Goal: Task Accomplishment & Management: Complete application form

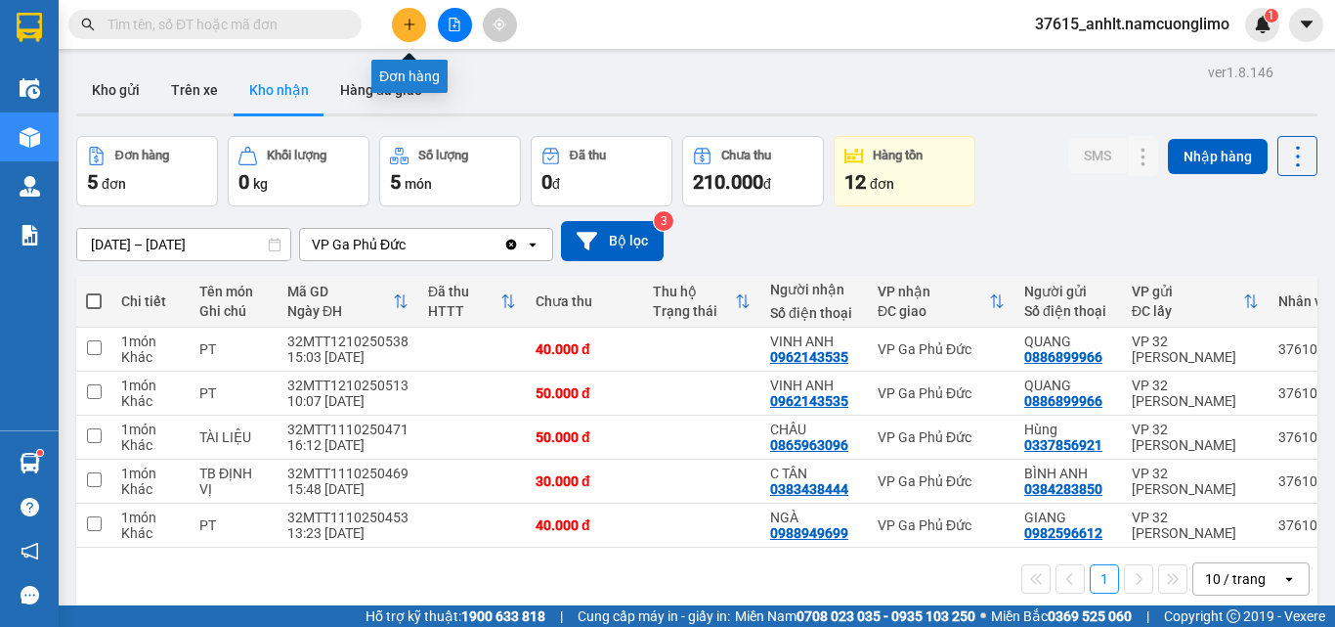
click at [411, 23] on icon "plus" at bounding box center [410, 25] width 14 height 14
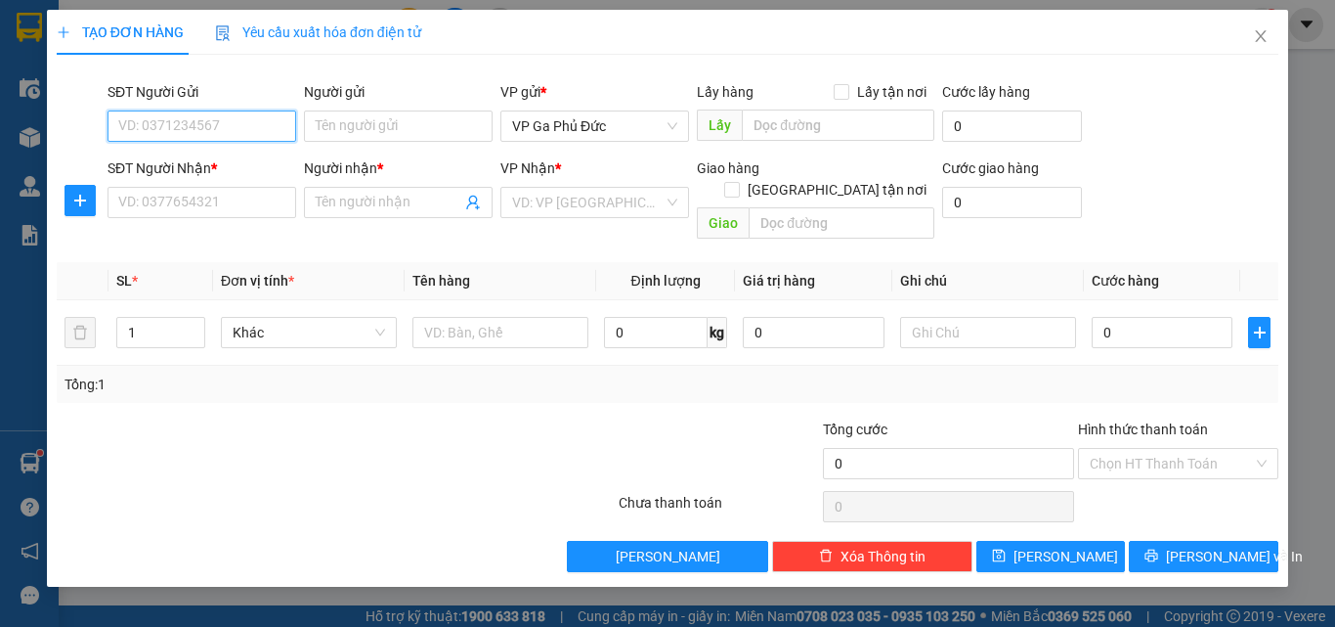
click at [265, 127] on input "SĐT Người Gửi" at bounding box center [202, 125] width 189 height 31
type input "0363366584"
click at [237, 162] on div "0363366584 - LAN" at bounding box center [201, 165] width 165 height 22
type input "LAN"
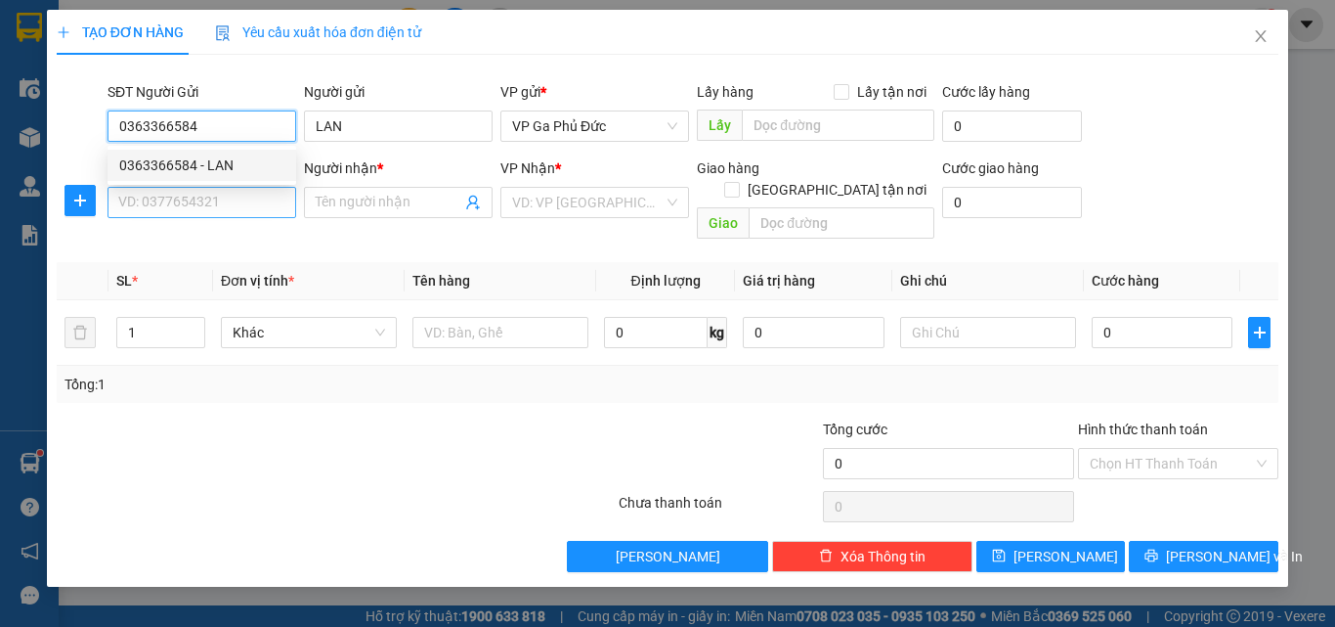
type input "0363366584"
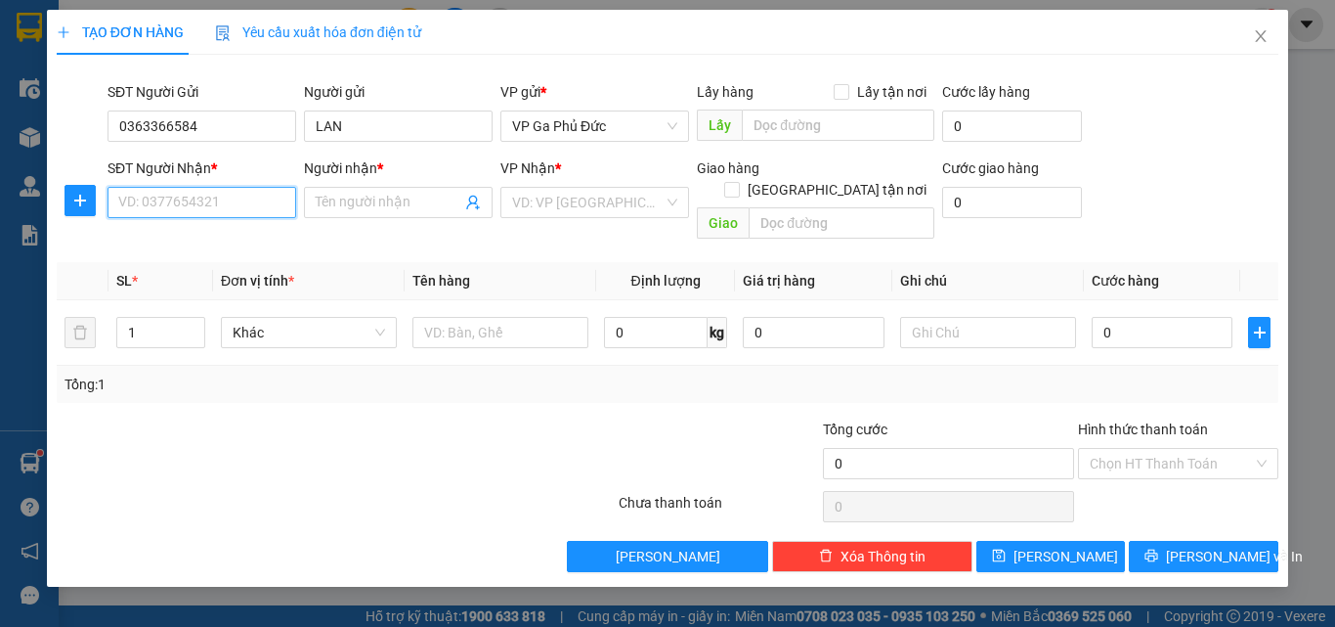
click at [253, 210] on input "SĐT Người Nhận *" at bounding box center [202, 202] width 189 height 31
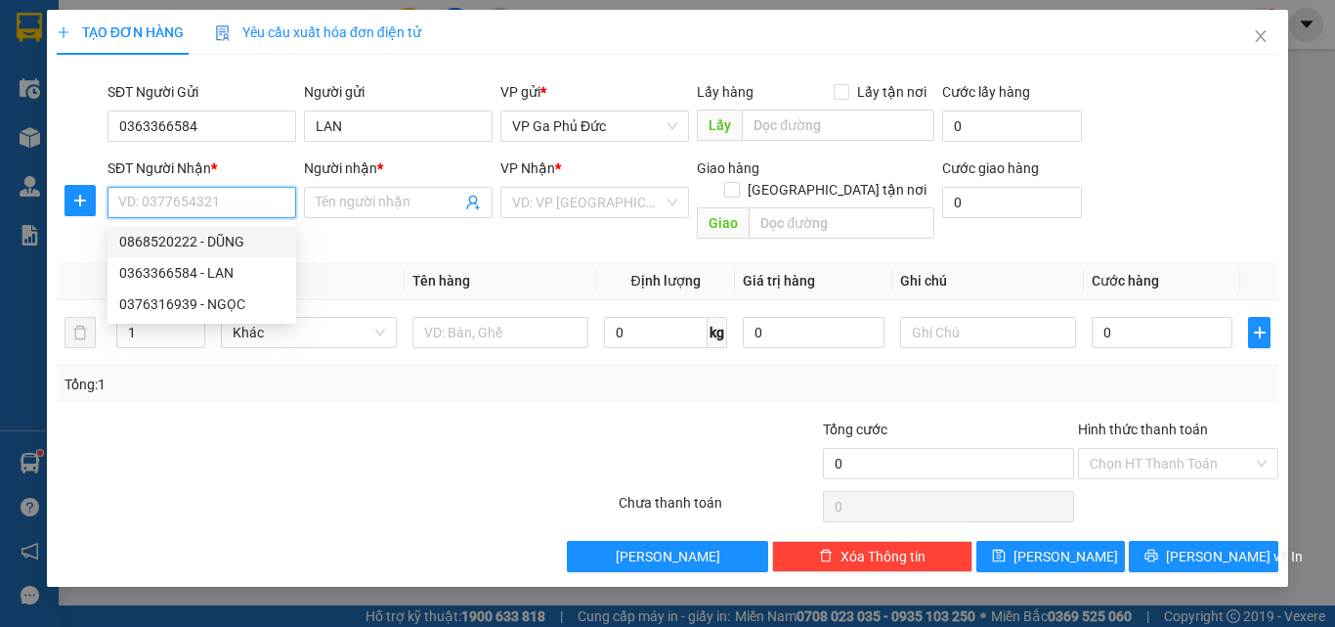
click at [182, 243] on div "0868520222 - DŨNG" at bounding box center [201, 242] width 165 height 22
type input "0868520222"
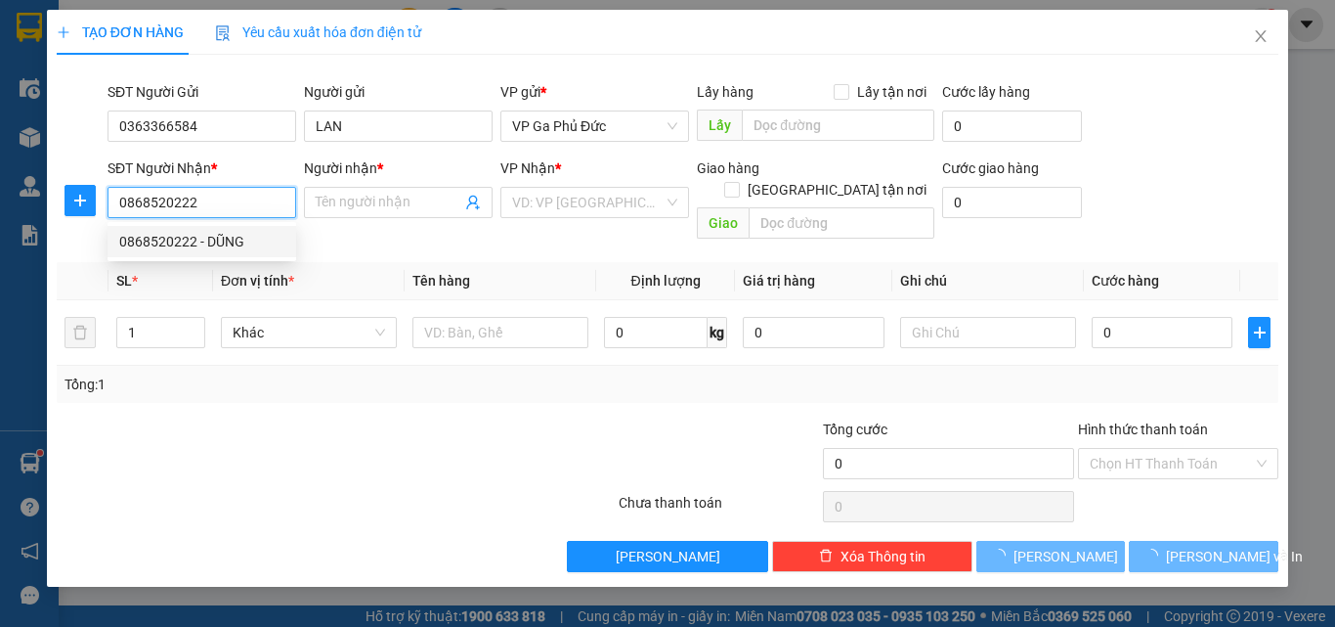
click at [182, 243] on div "0868520222 - DŨNG" at bounding box center [201, 242] width 165 height 22
type input "DŨNG"
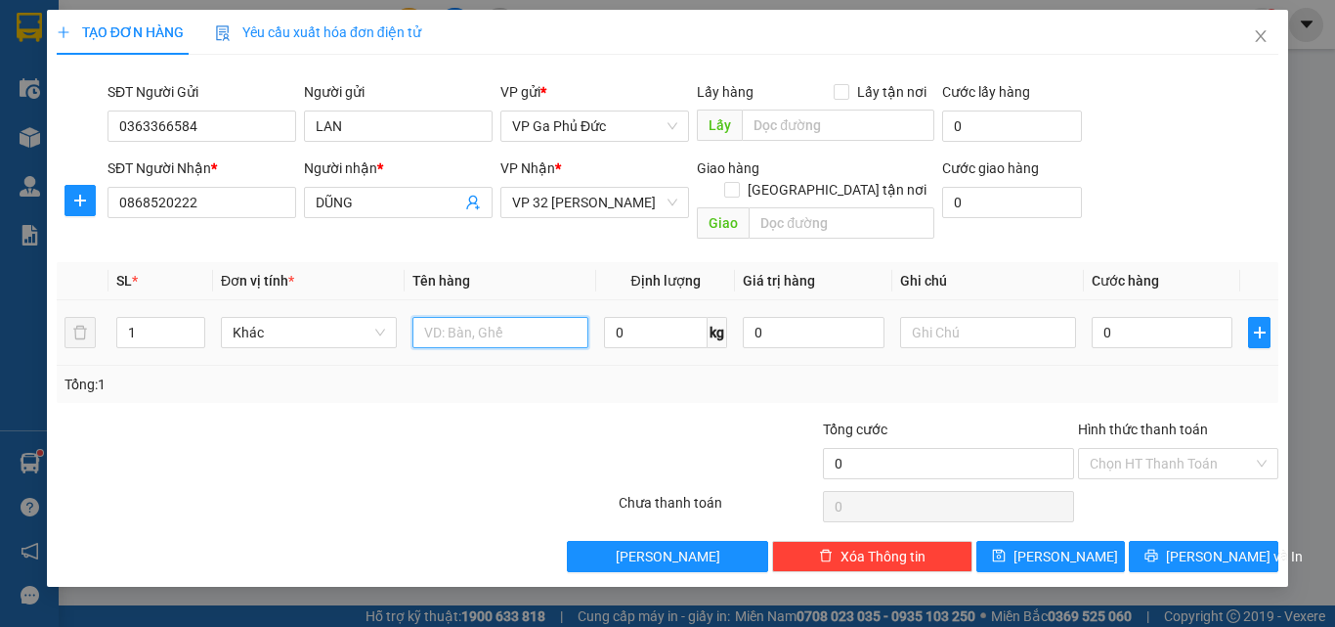
click at [500, 317] on input "text" at bounding box center [501, 332] width 176 height 31
type input "TP"
click at [1190, 317] on input "0" at bounding box center [1162, 332] width 141 height 31
type input "4"
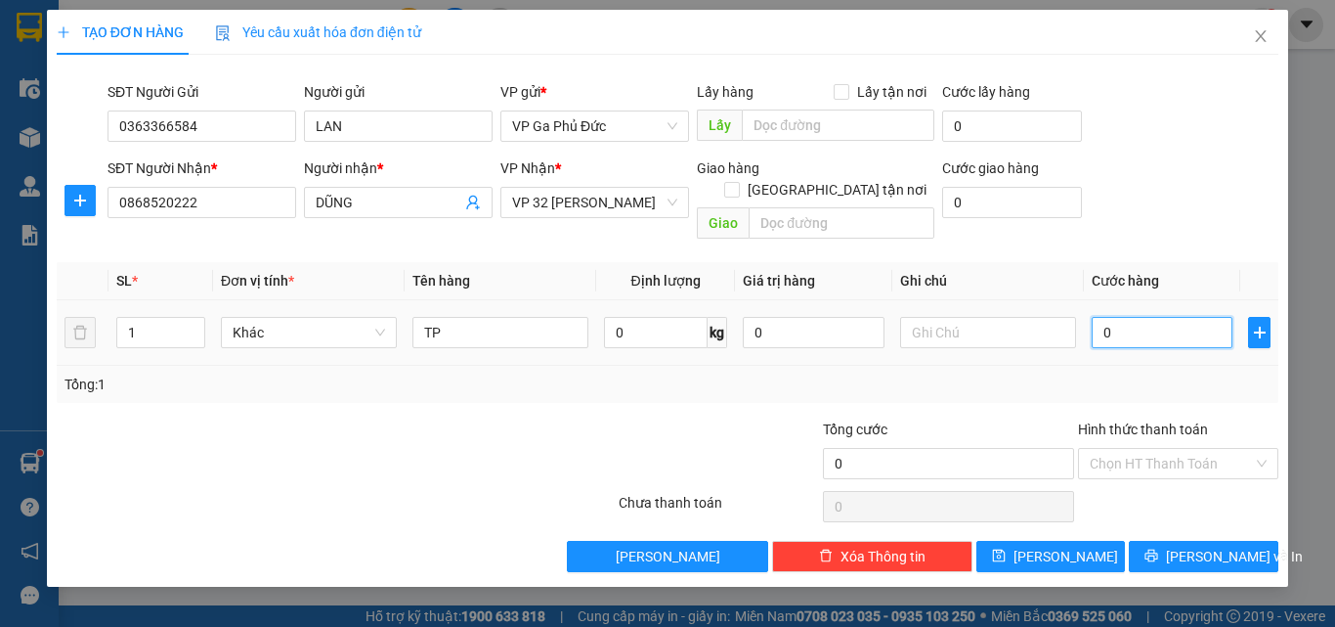
type input "4"
type input "40"
type input "400"
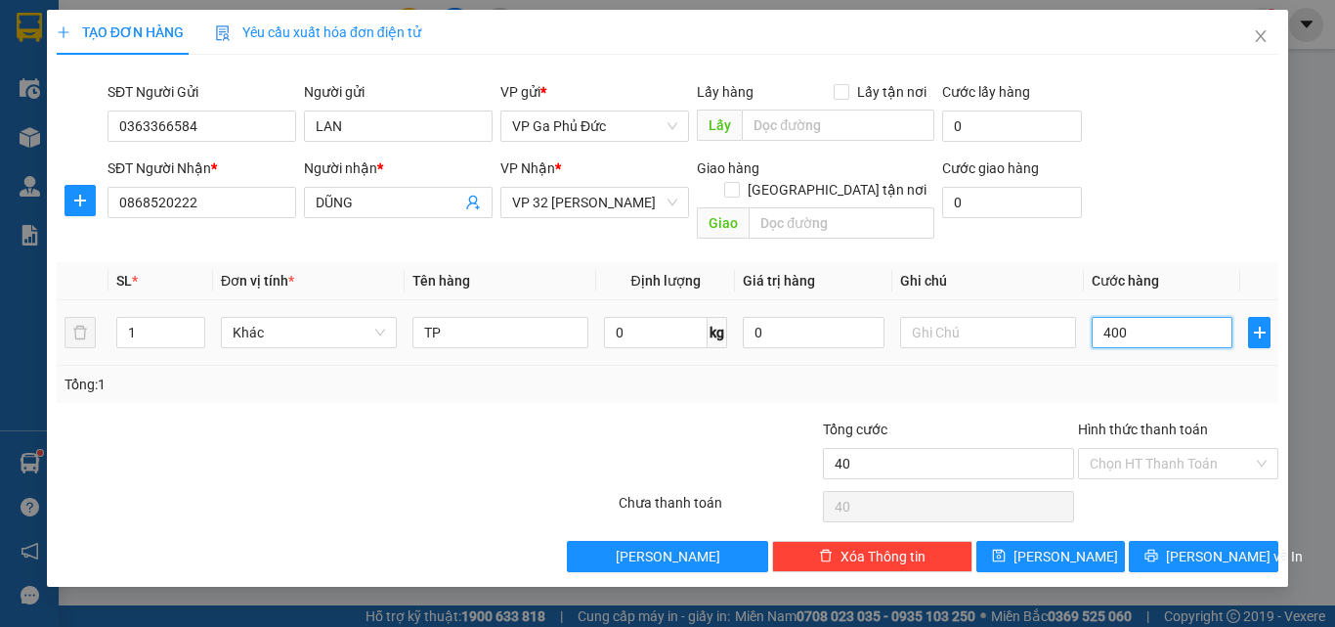
type input "400"
type input "4.000"
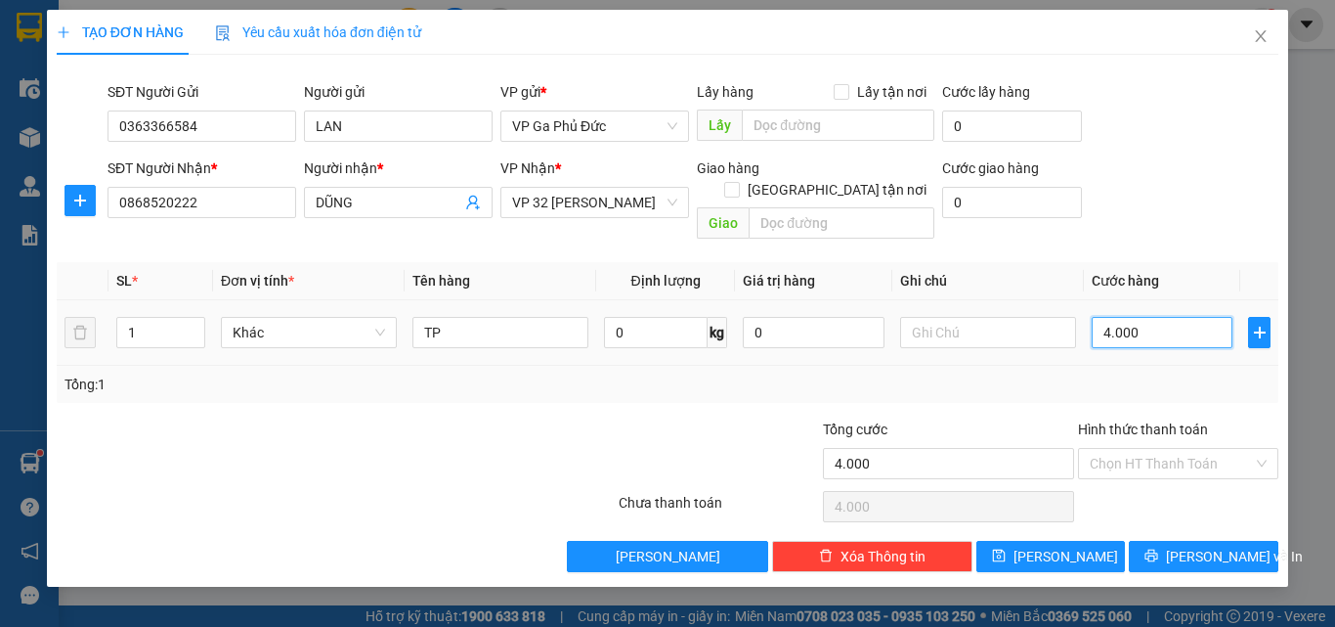
type input "40.000"
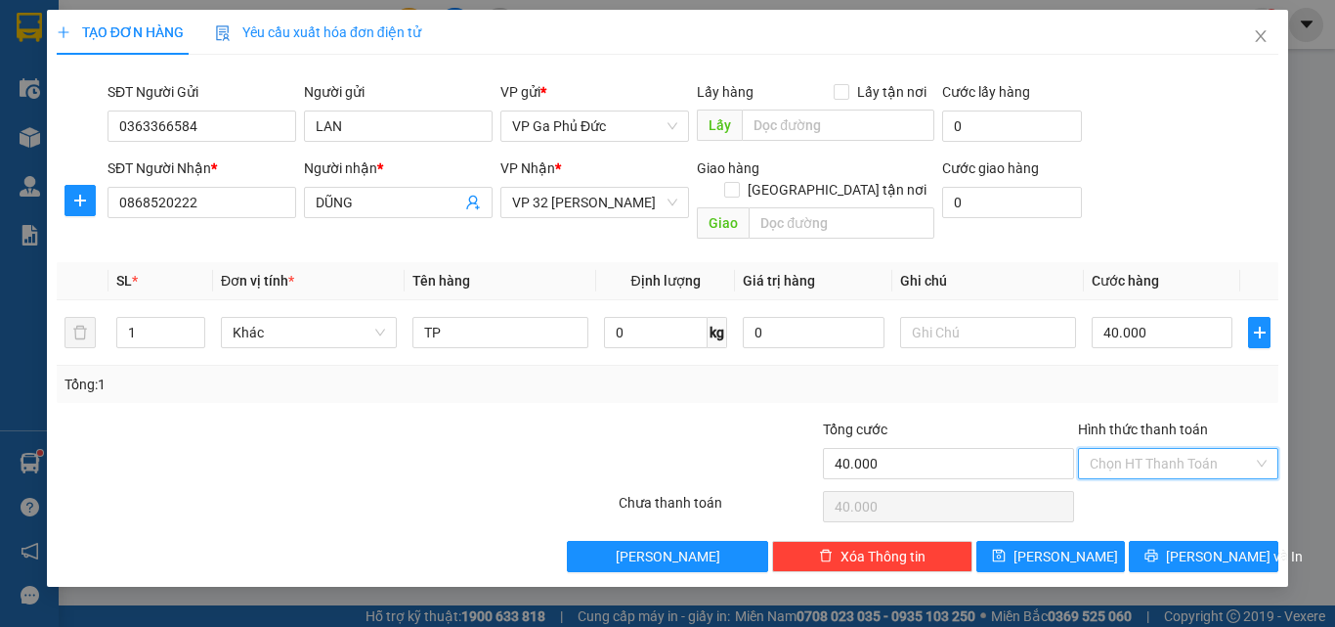
click at [1213, 451] on input "Hình thức thanh toán" at bounding box center [1171, 463] width 163 height 29
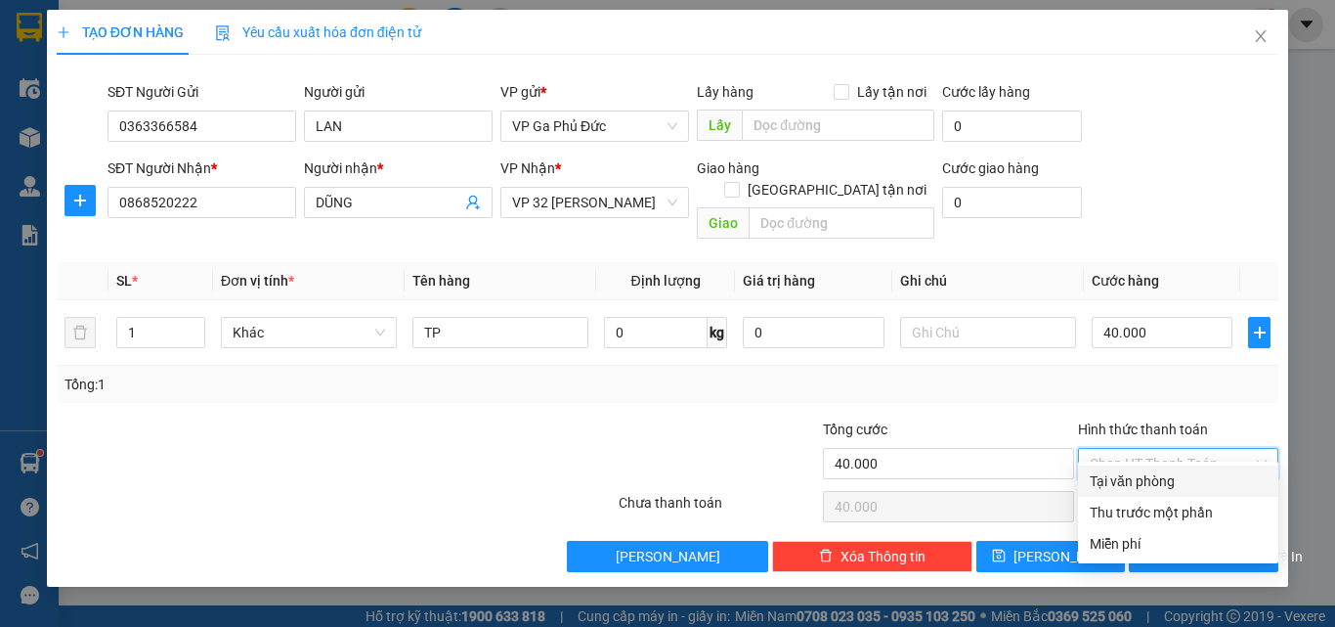
click at [1169, 479] on div "Tại văn phòng" at bounding box center [1178, 481] width 177 height 22
type input "0"
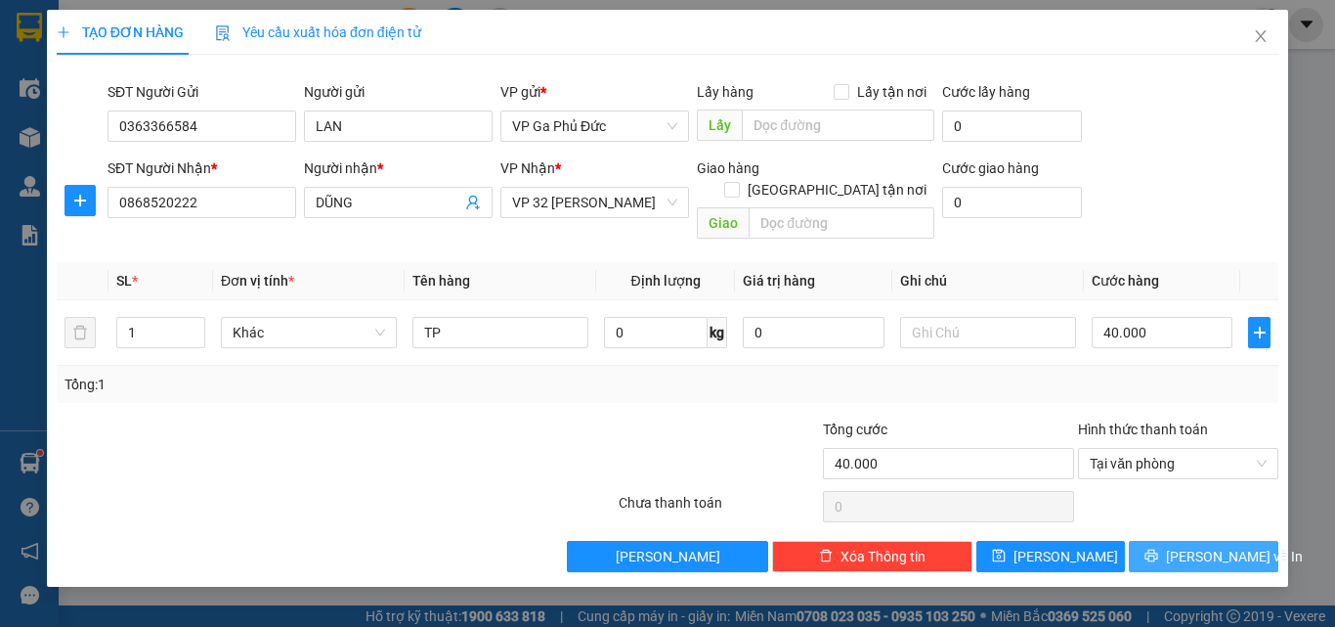
click at [1188, 545] on span "[PERSON_NAME] và In" at bounding box center [1234, 556] width 137 height 22
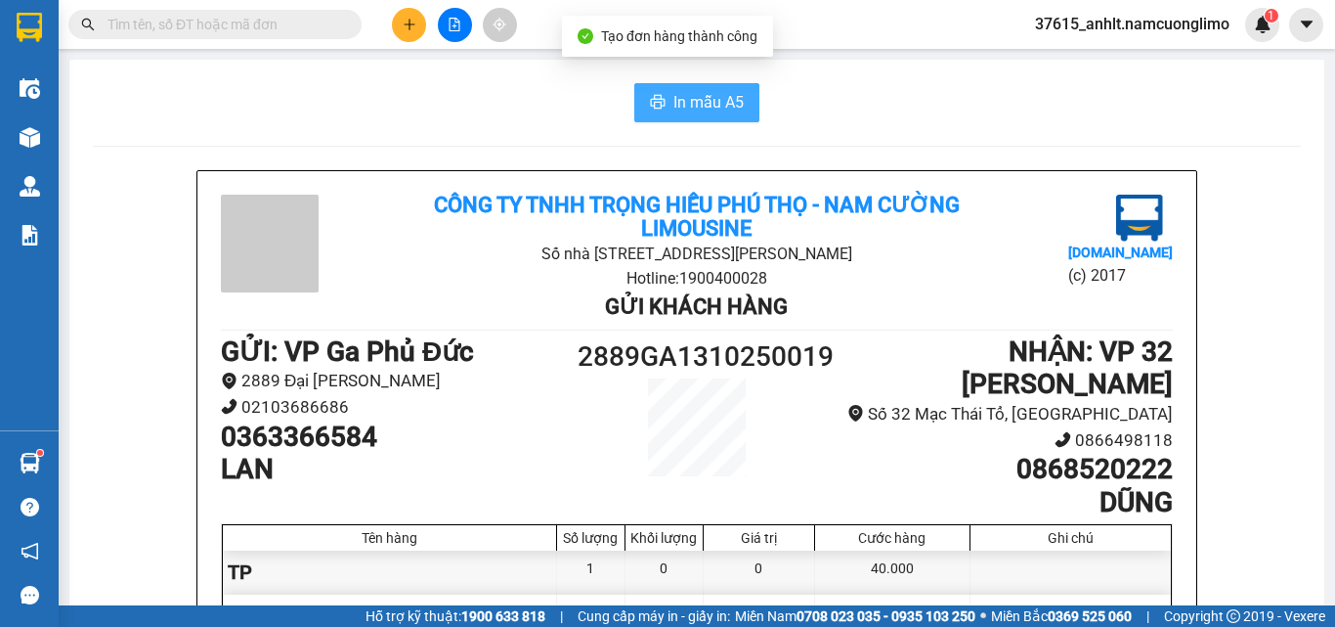
click at [699, 106] on span "In mẫu A5" at bounding box center [709, 102] width 70 height 24
